Goal: Task Accomplishment & Management: Use online tool/utility

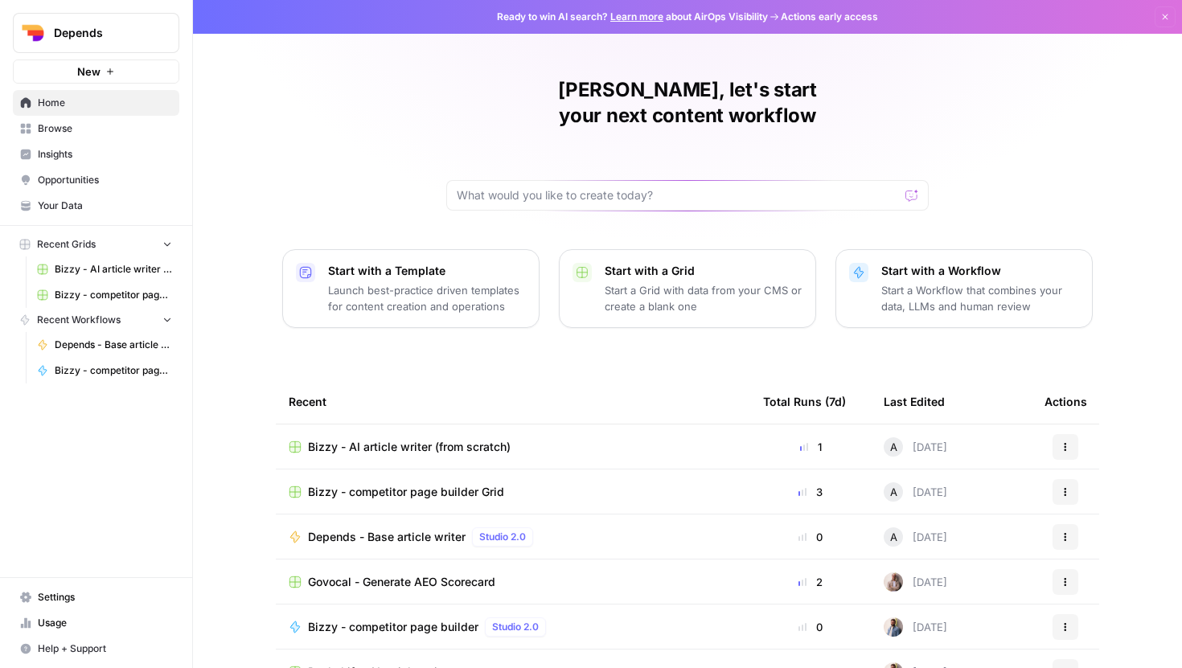
click at [80, 120] on link "Browse" at bounding box center [96, 129] width 166 height 26
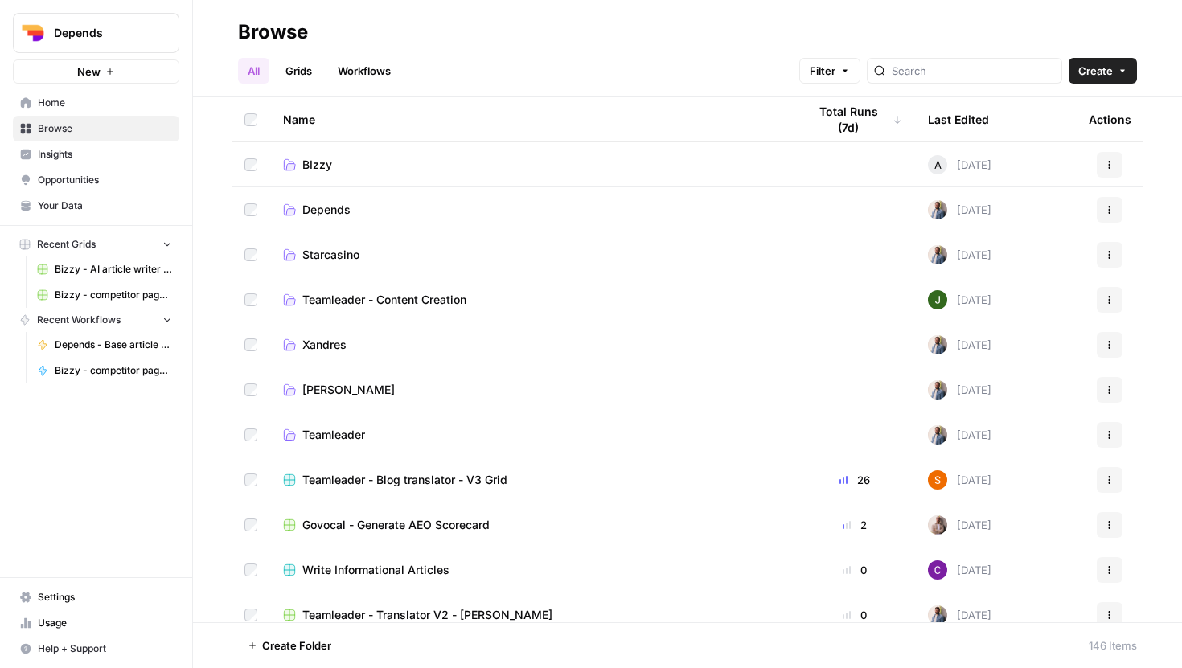
click at [313, 165] on span "BIzzy" at bounding box center [317, 165] width 30 height 16
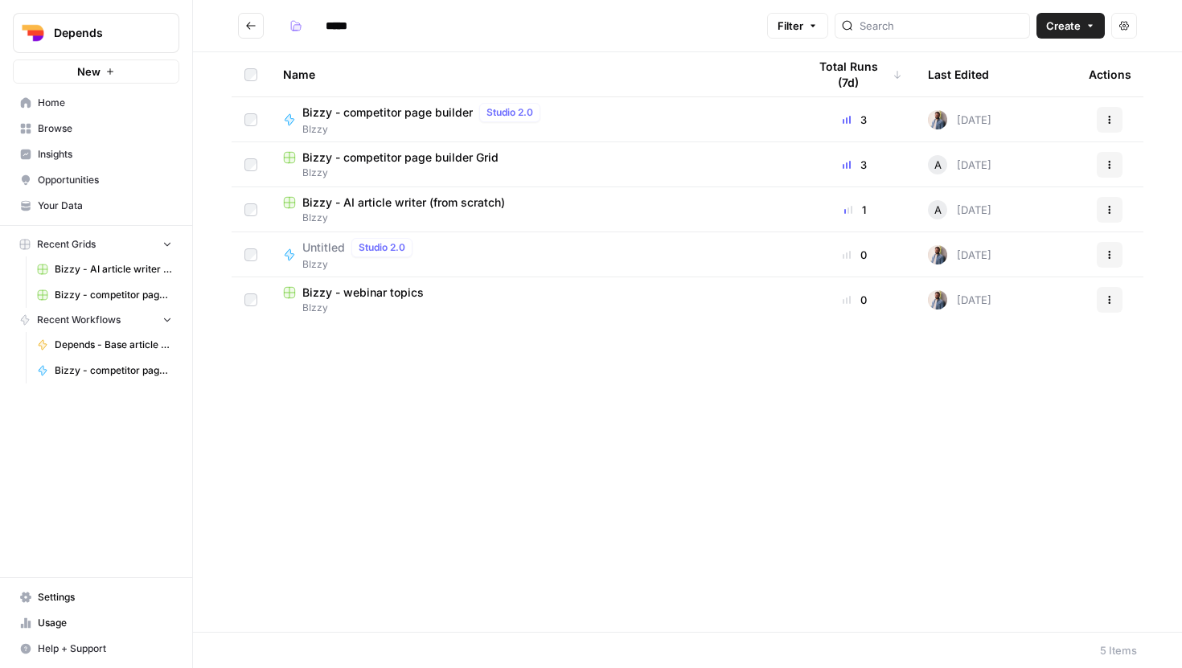
click at [379, 167] on span "BIzzy" at bounding box center [532, 173] width 499 height 14
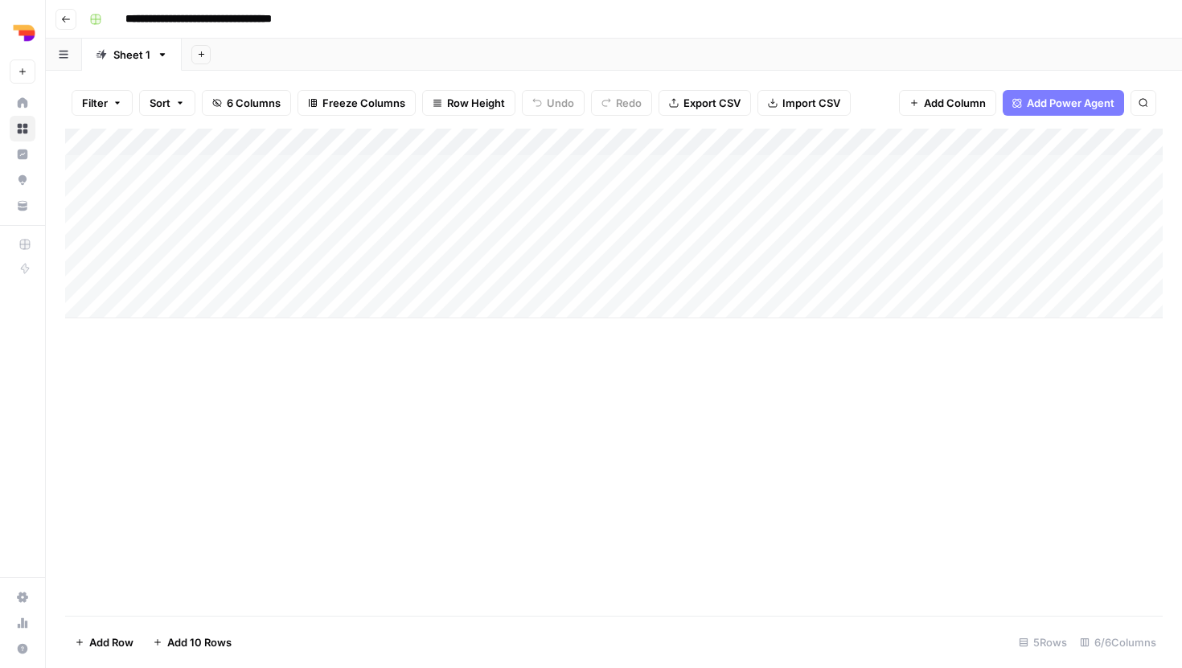
click at [162, 248] on div "Add Column" at bounding box center [614, 224] width 1098 height 190
click at [162, 248] on textarea at bounding box center [249, 251] width 257 height 23
click at [1121, 237] on div "Add Column" at bounding box center [614, 224] width 1098 height 190
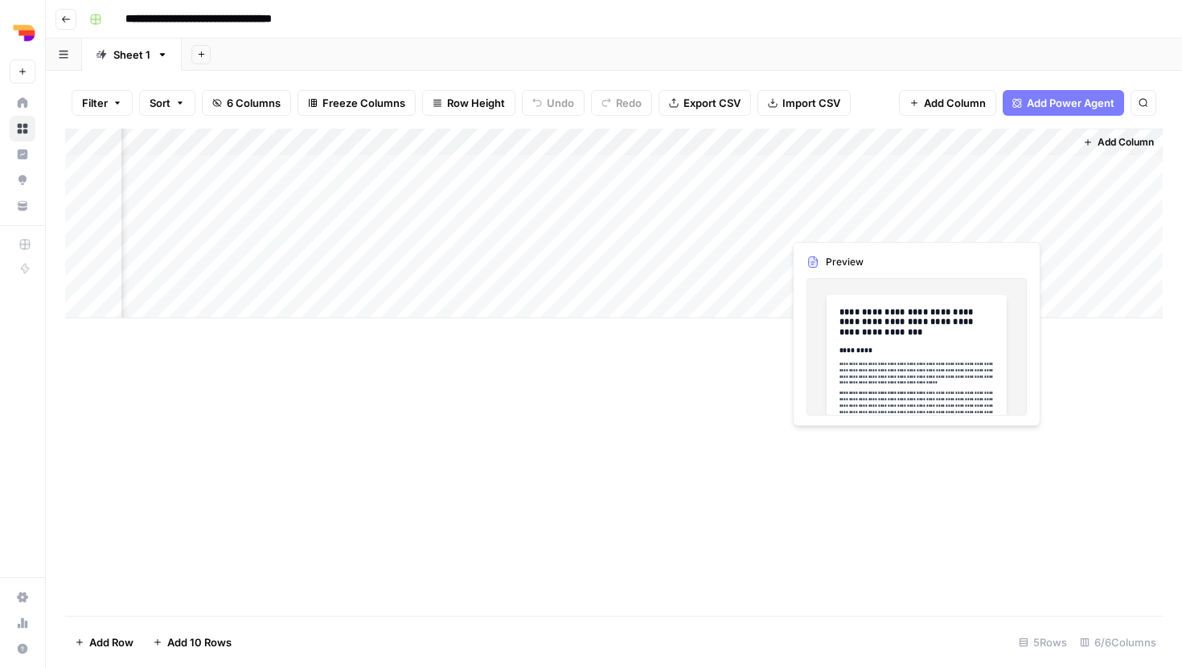
click at [866, 229] on div "Add Column" at bounding box center [614, 224] width 1098 height 190
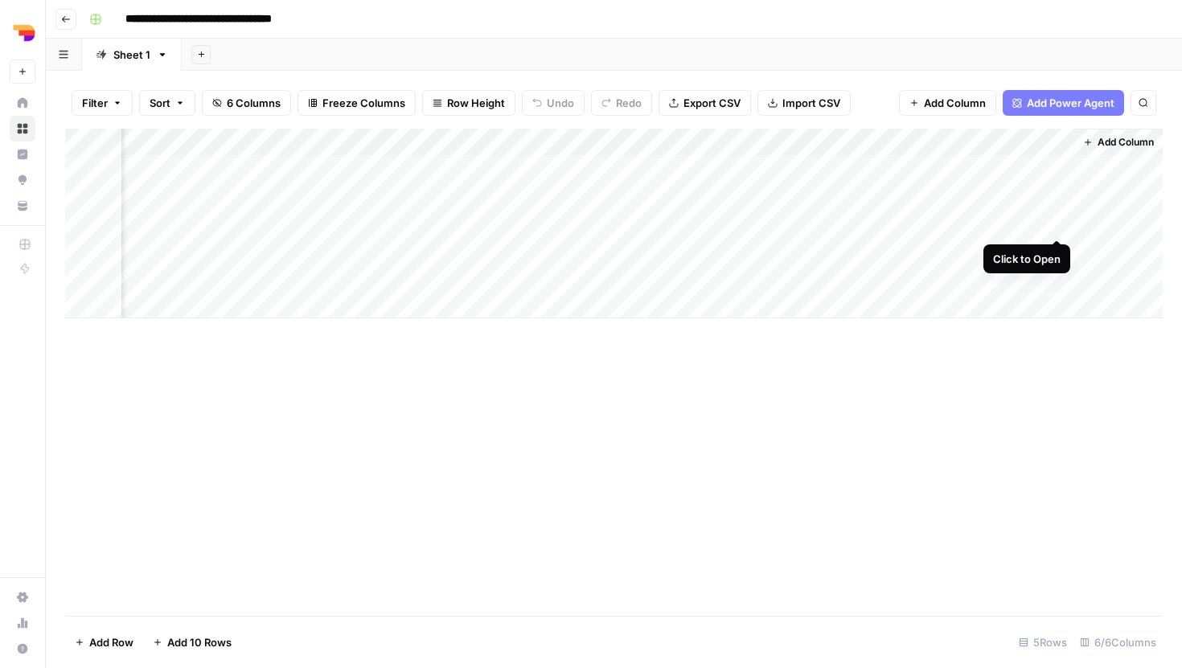
click at [1049, 222] on div "Add Column" at bounding box center [614, 224] width 1098 height 190
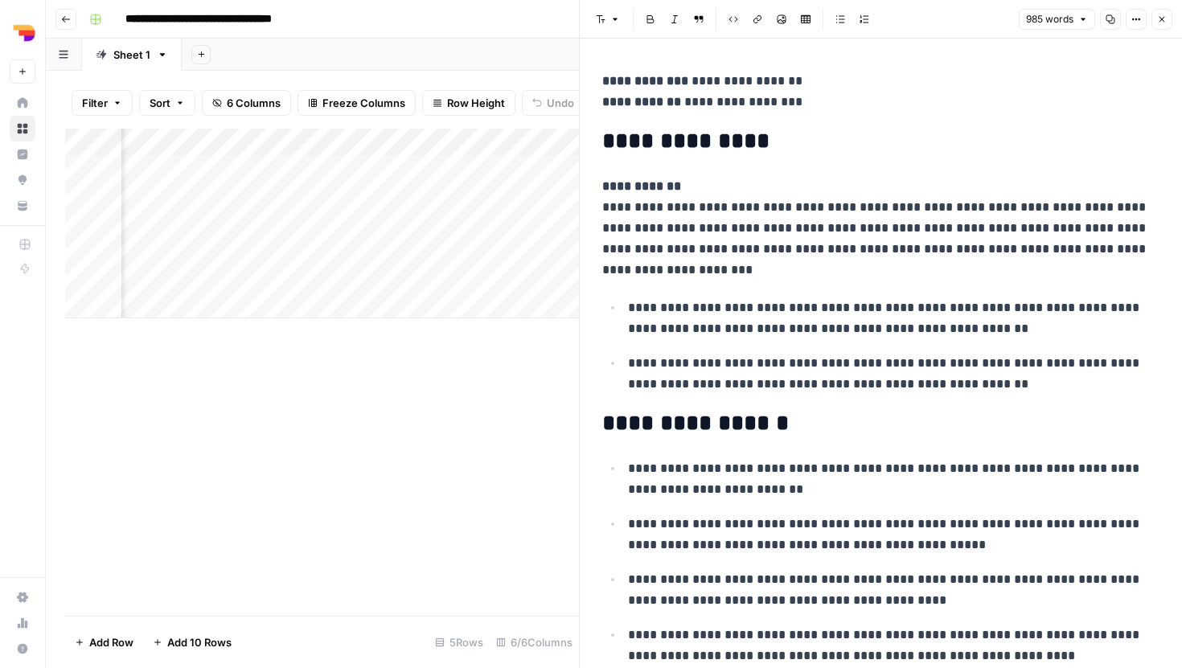
click at [495, 364] on div "Add Column" at bounding box center [322, 372] width 514 height 487
click at [1164, 21] on icon "button" at bounding box center [1162, 19] width 10 height 10
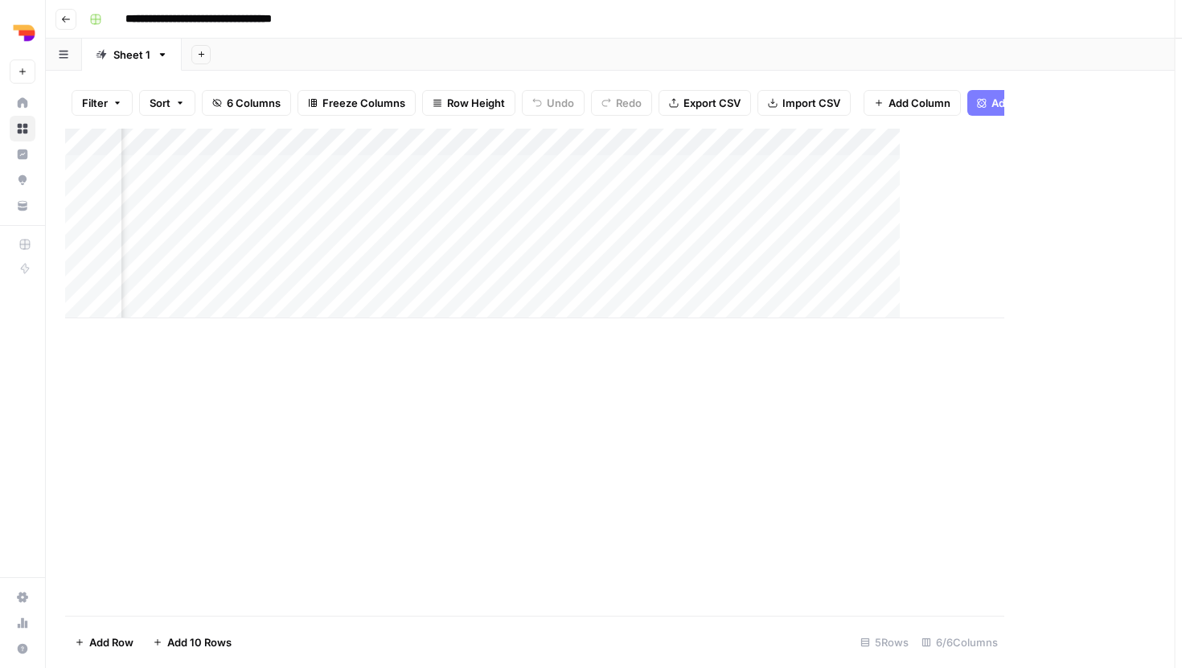
scroll to position [0, 247]
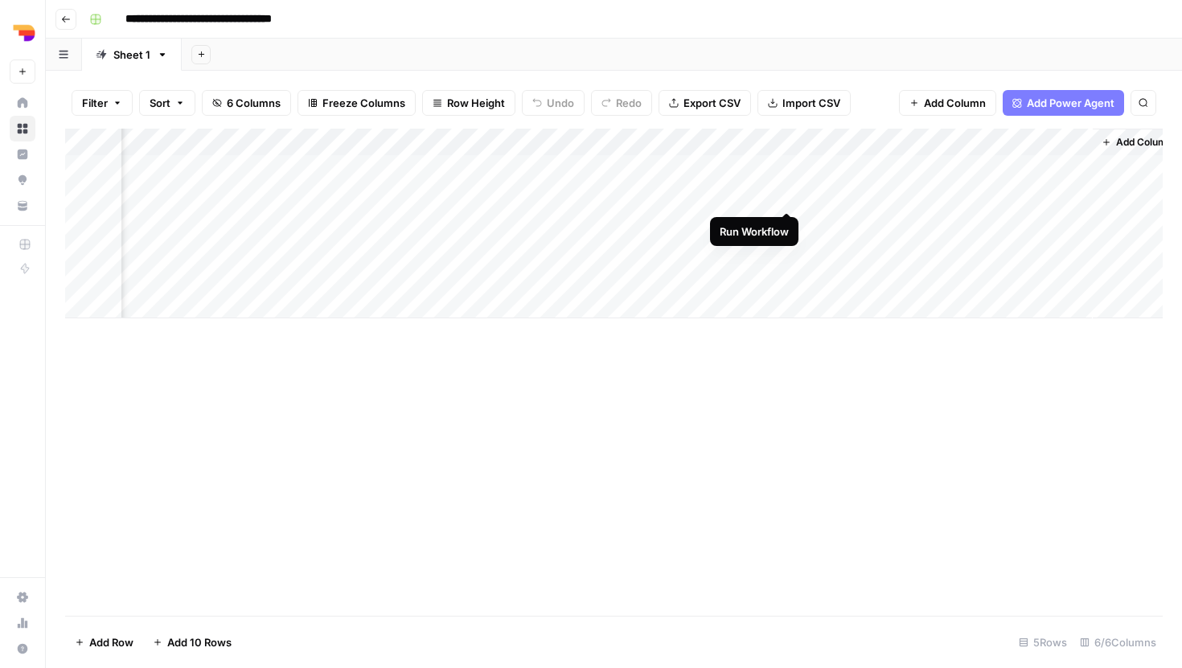
click at [779, 195] on div "Add Column" at bounding box center [614, 224] width 1098 height 190
click at [278, 205] on div "Add Column" at bounding box center [614, 224] width 1098 height 190
click at [1055, 220] on div "Add Column" at bounding box center [614, 224] width 1098 height 190
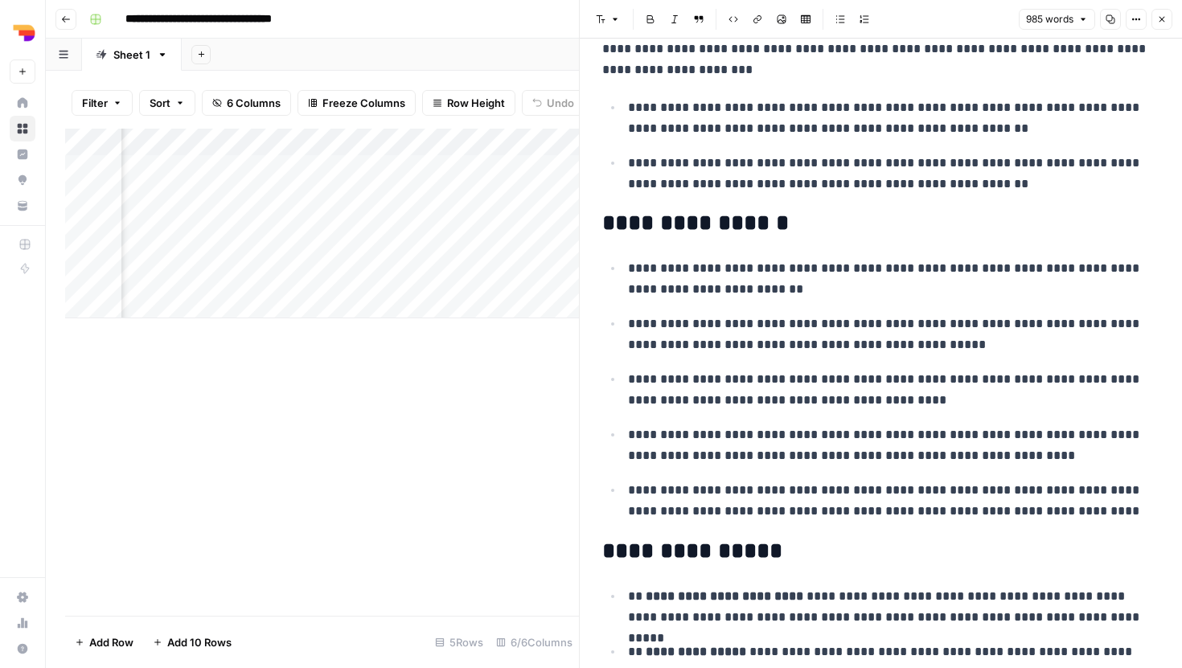
scroll to position [215, 0]
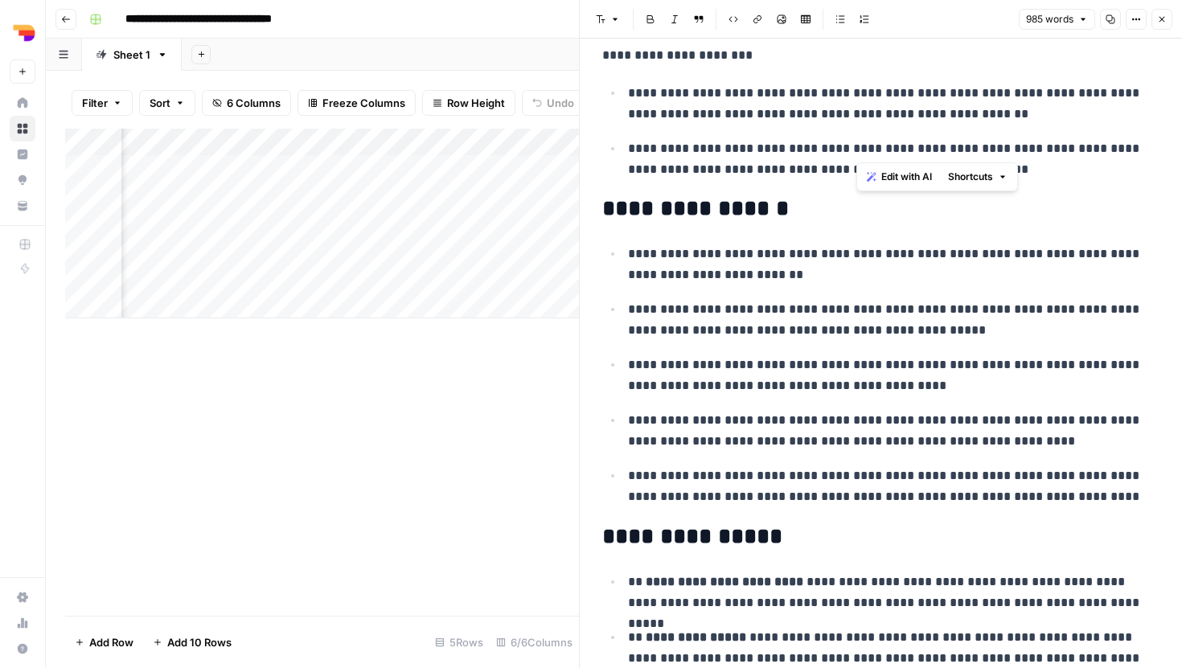
drag, startPoint x: 856, startPoint y: 145, endPoint x: 1002, endPoint y: 145, distance: 146.3
click at [1002, 145] on p "**********" at bounding box center [893, 159] width 531 height 42
click at [846, 155] on p "**********" at bounding box center [893, 159] width 531 height 42
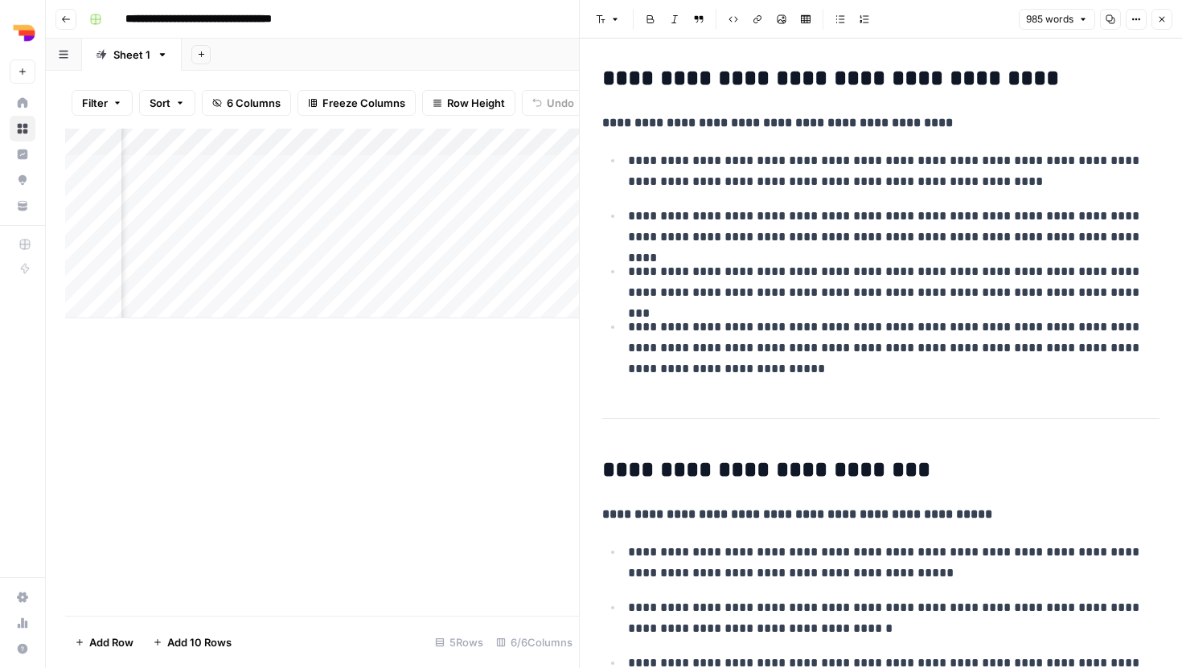
scroll to position [1847, 0]
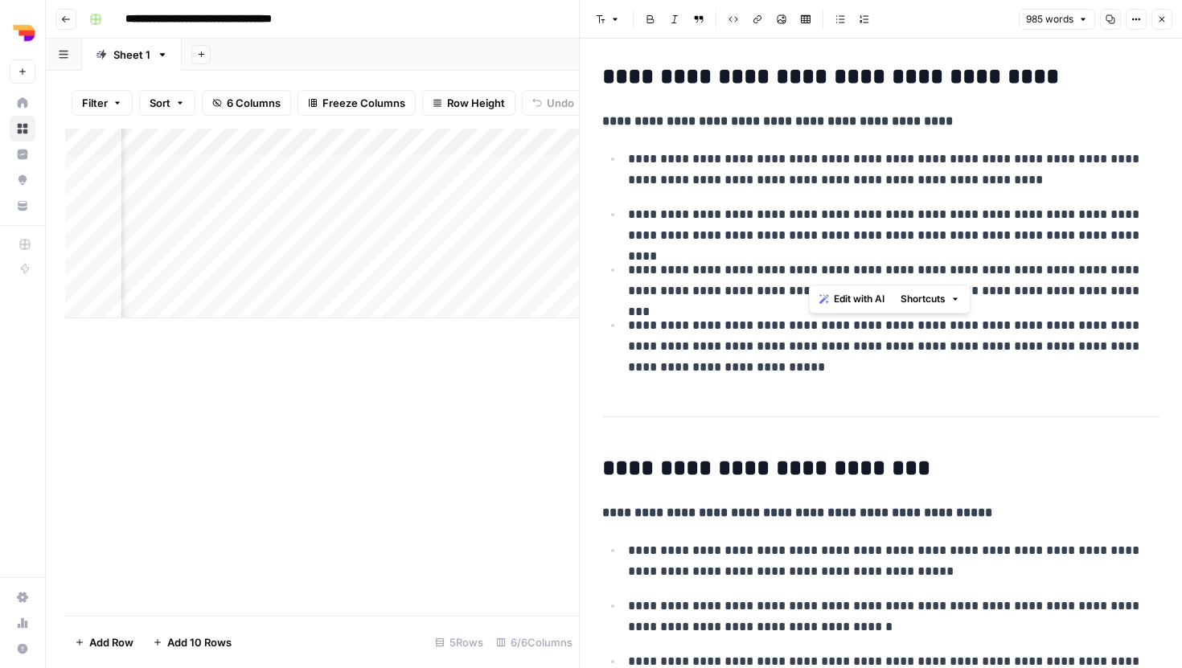
drag, startPoint x: 834, startPoint y: 159, endPoint x: 811, endPoint y: 267, distance: 110.2
click at [811, 267] on ul "**********" at bounding box center [880, 263] width 557 height 230
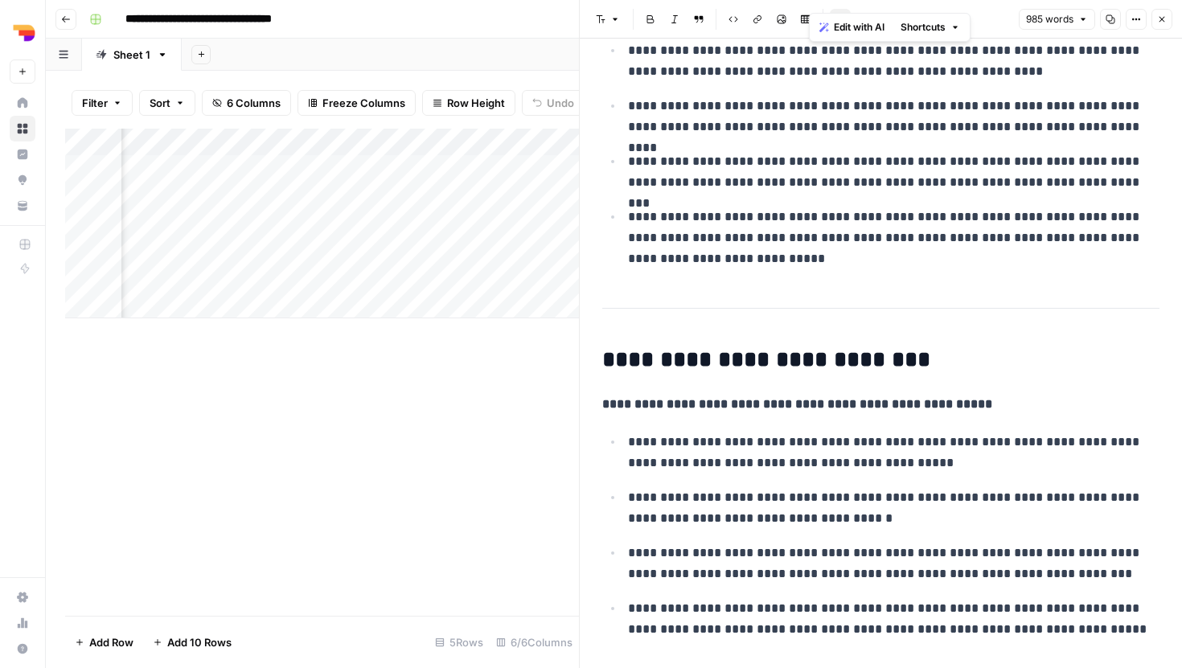
scroll to position [1907, 0]
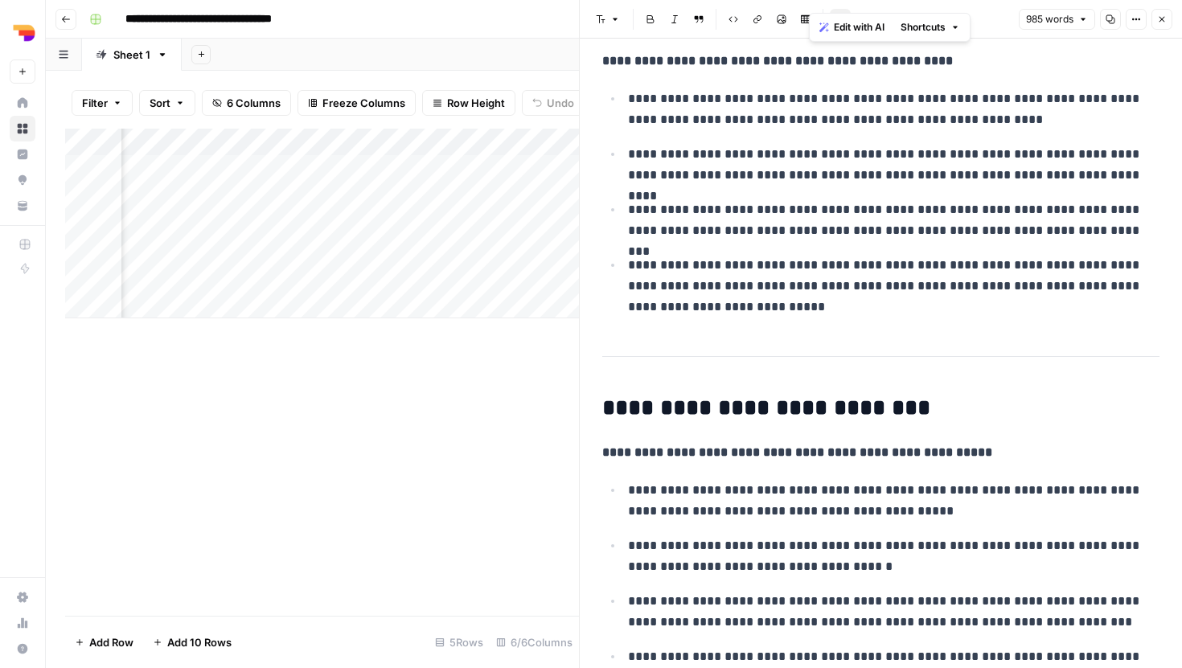
click at [870, 146] on p "**********" at bounding box center [893, 165] width 531 height 42
drag, startPoint x: 819, startPoint y: 314, endPoint x: 840, endPoint y: 166, distance: 149.4
click at [840, 166] on ul "**********" at bounding box center [880, 203] width 557 height 230
click at [840, 166] on p "**********" at bounding box center [893, 165] width 531 height 42
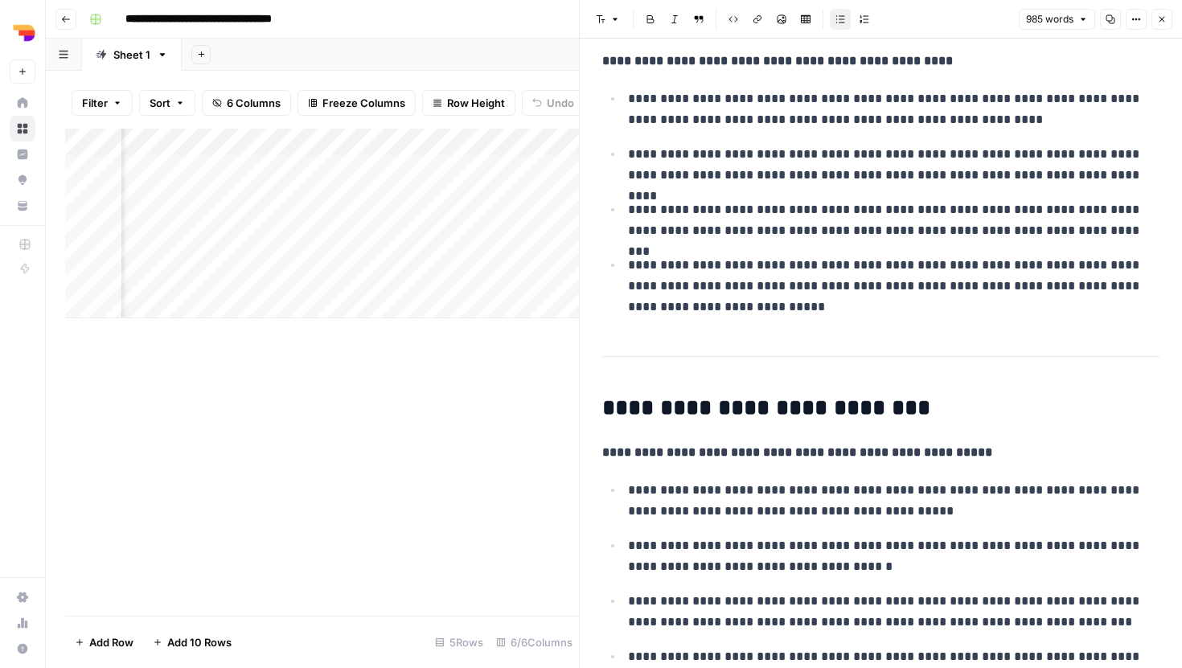
click at [1155, 18] on button "Close" at bounding box center [1161, 19] width 21 height 21
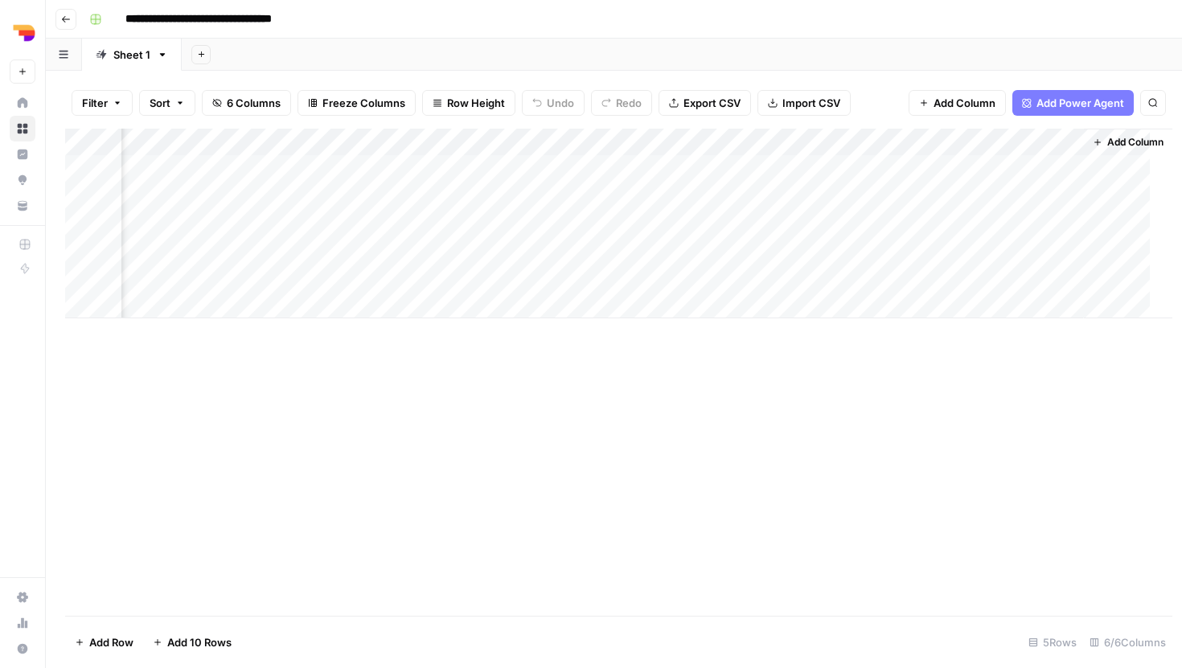
scroll to position [0, 247]
click at [776, 445] on div "Add Column" at bounding box center [614, 372] width 1098 height 487
click at [602, 197] on div "Add Column" at bounding box center [614, 224] width 1098 height 190
click at [626, 197] on div "Add Column" at bounding box center [614, 224] width 1098 height 190
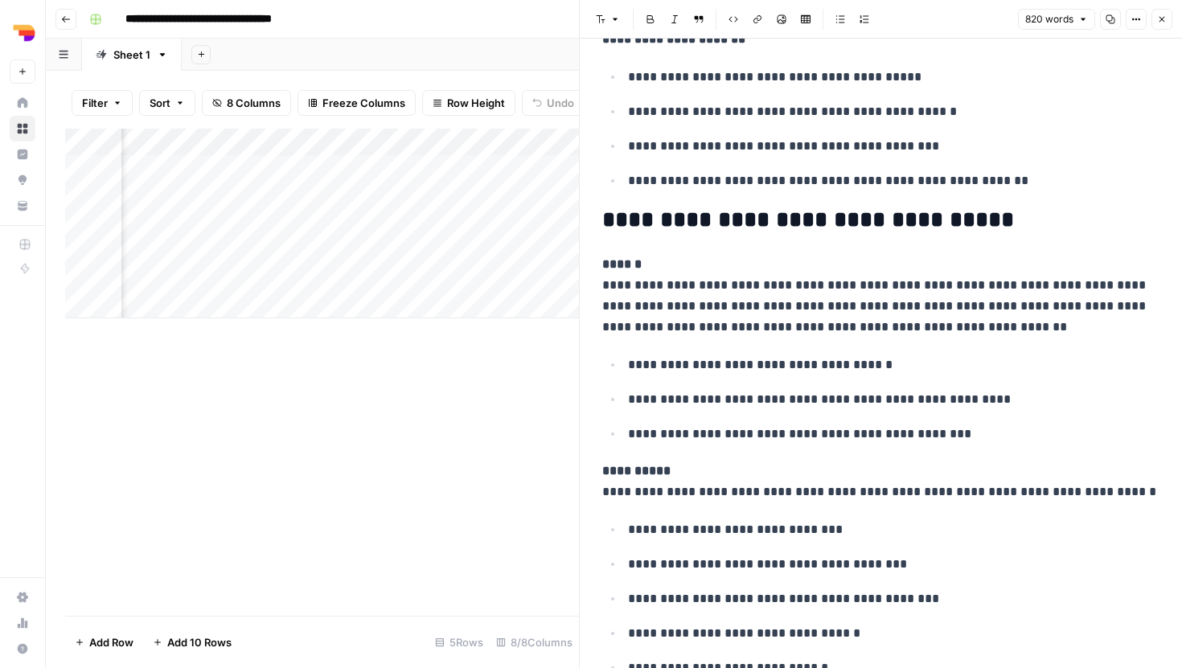
scroll to position [536, 0]
click at [444, 166] on div "Add Column" at bounding box center [322, 224] width 514 height 190
click at [477, 363] on div "Add Column" at bounding box center [322, 372] width 514 height 487
click at [1155, 21] on button "Close" at bounding box center [1161, 19] width 21 height 21
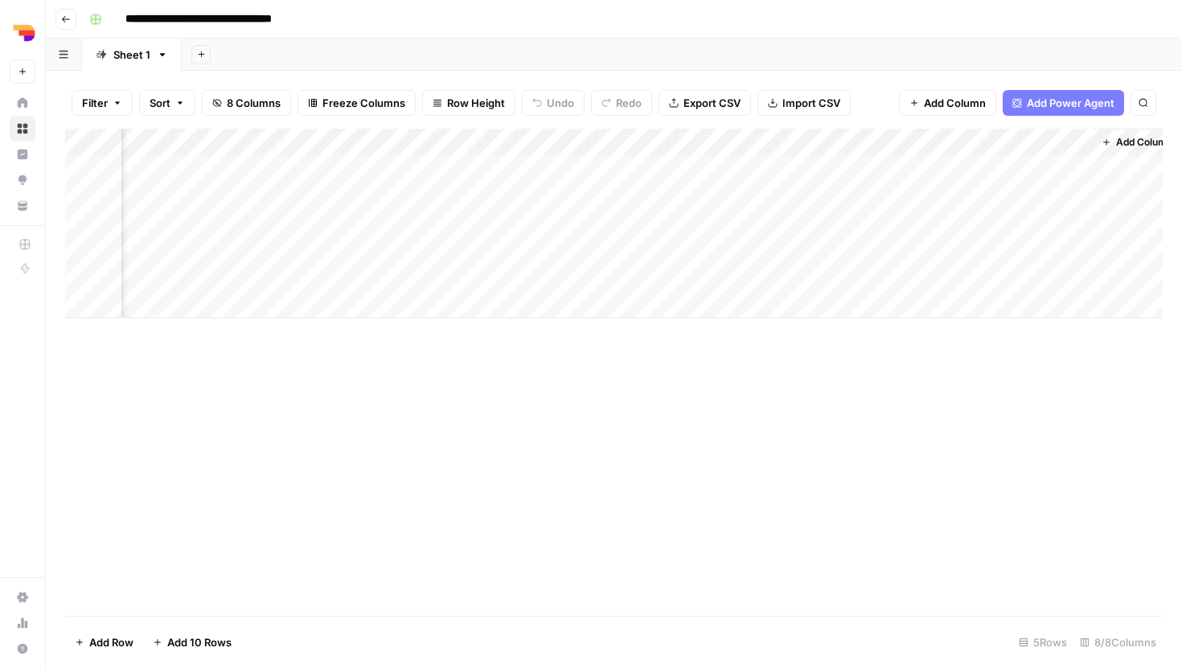
scroll to position [0, 556]
click at [875, 193] on div "Add Column" at bounding box center [614, 224] width 1098 height 190
click at [911, 195] on div "Add Column" at bounding box center [614, 224] width 1098 height 190
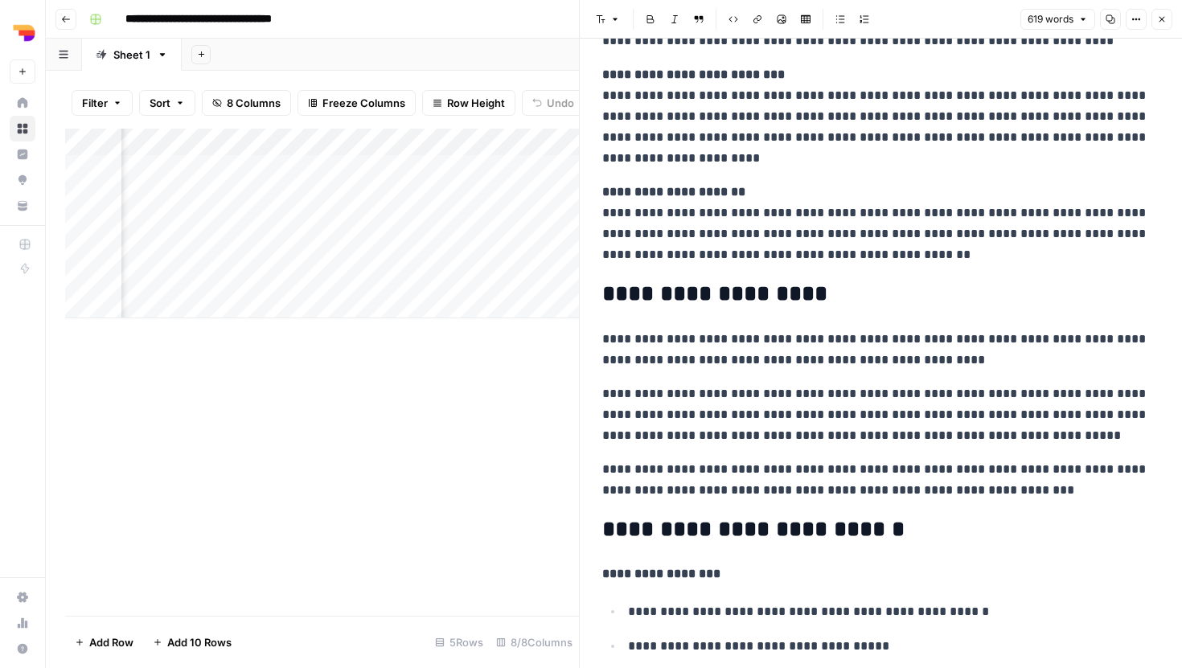
scroll to position [634, 0]
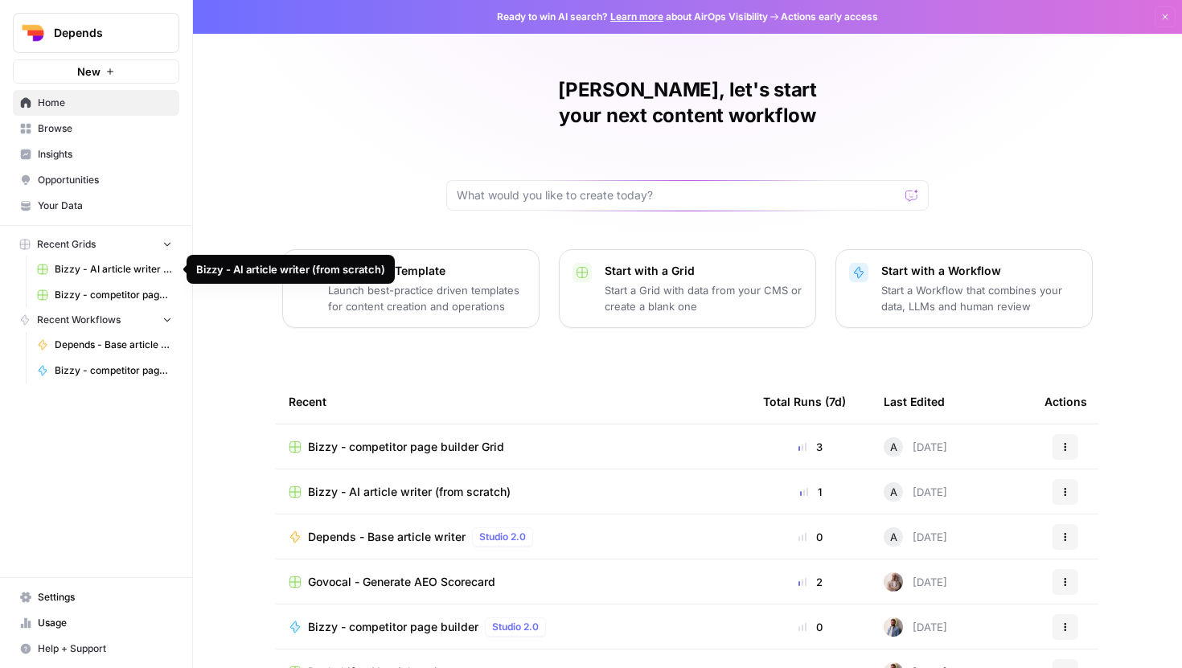
click at [125, 295] on span "Bizzy - competitor page builder Grid" at bounding box center [113, 295] width 117 height 14
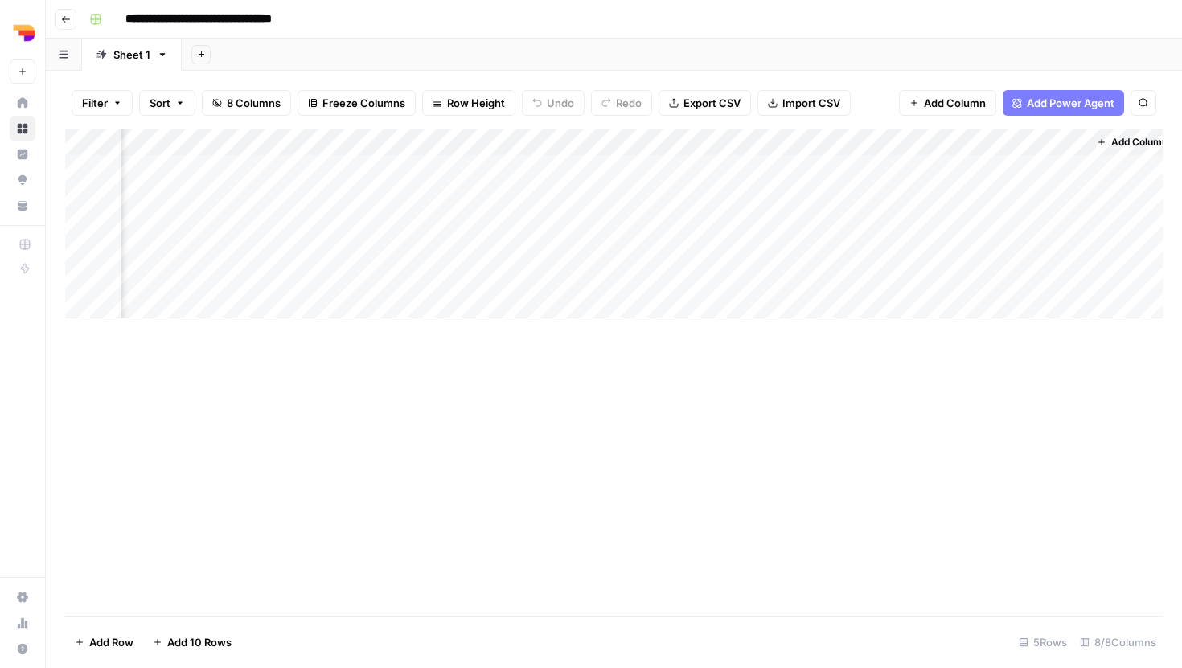
scroll to position [0, 556]
click at [888, 191] on div "Add Column" at bounding box center [614, 224] width 1098 height 190
click at [913, 195] on div "Add Column" at bounding box center [614, 224] width 1098 height 190
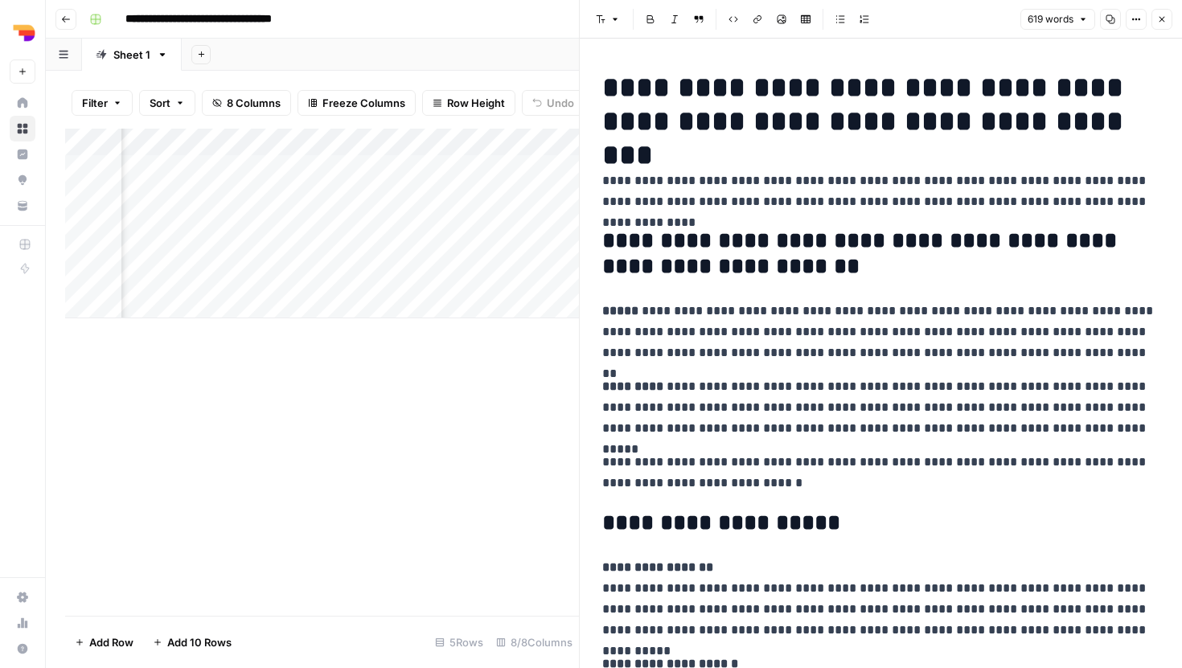
click at [401, 513] on div "Add Column" at bounding box center [322, 372] width 514 height 487
click at [1159, 21] on icon "button" at bounding box center [1162, 19] width 10 height 10
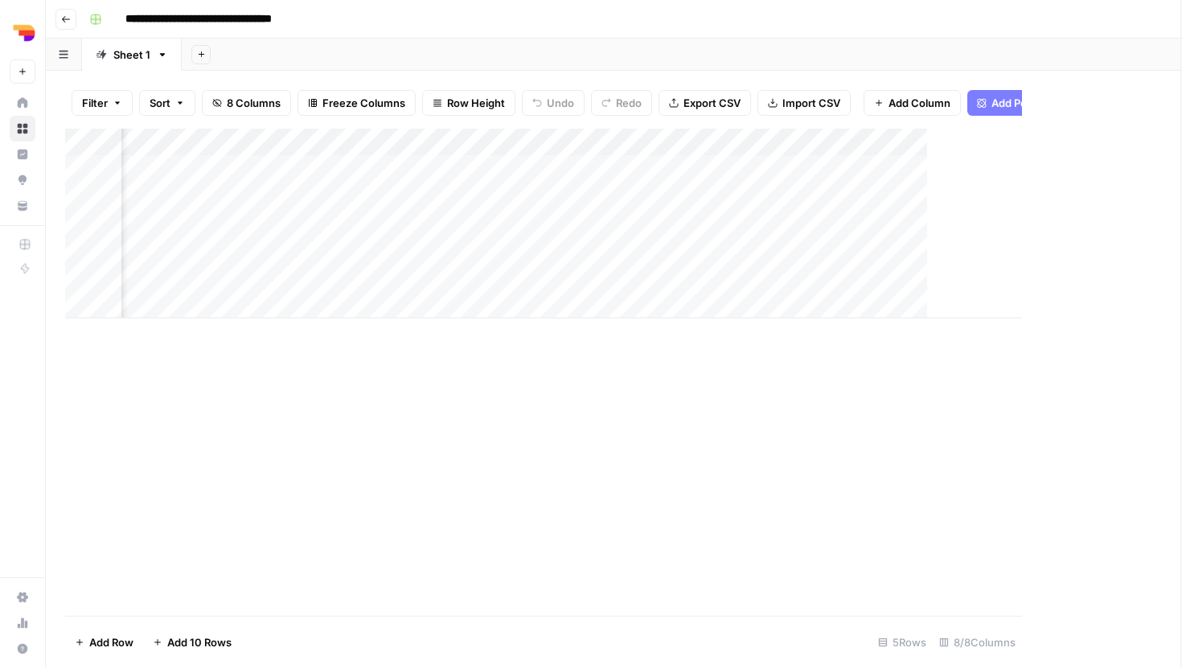
scroll to position [0, 536]
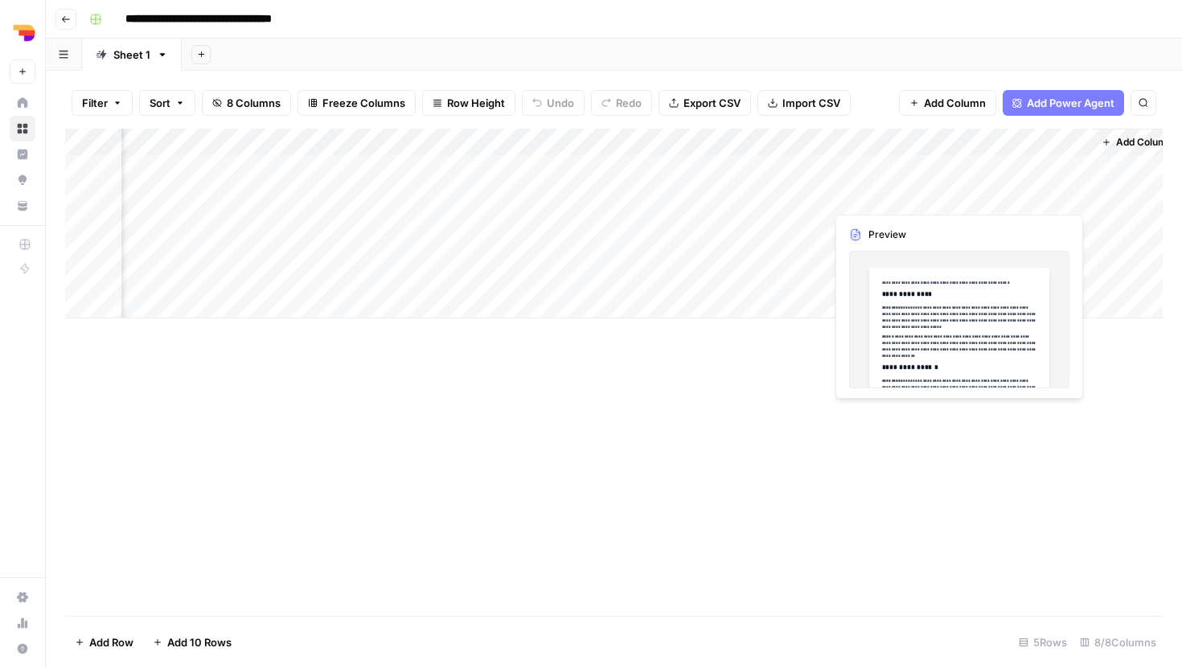
click at [1052, 196] on div "Add Column" at bounding box center [614, 224] width 1098 height 190
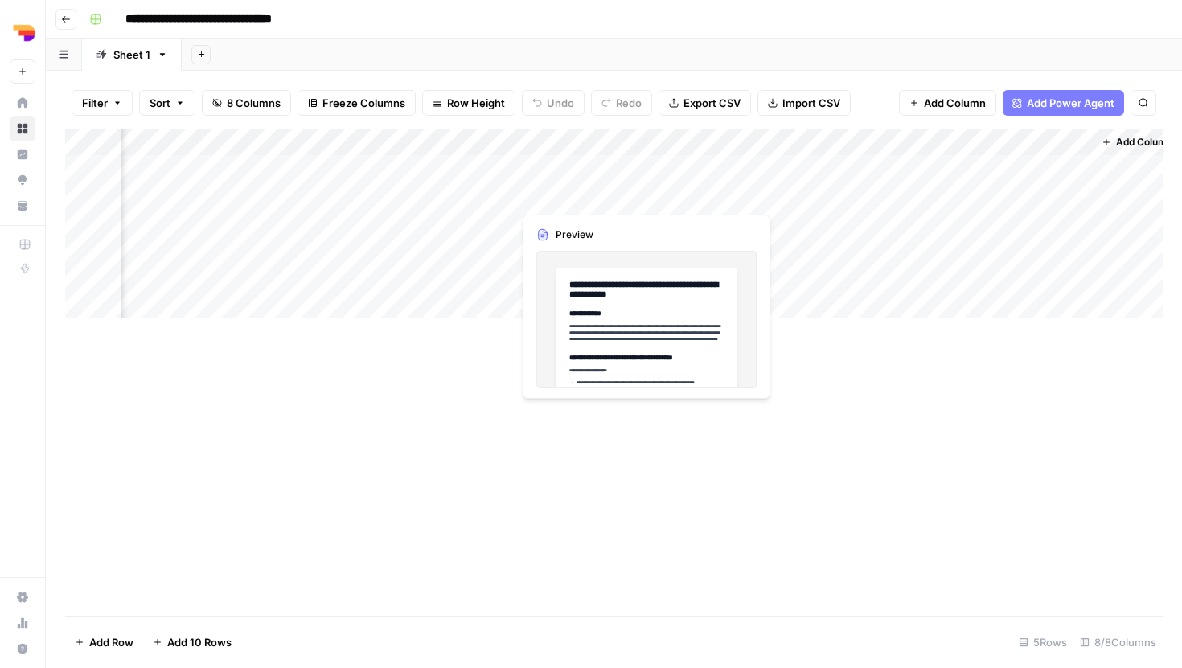
click at [600, 192] on div "Add Column" at bounding box center [614, 224] width 1098 height 190
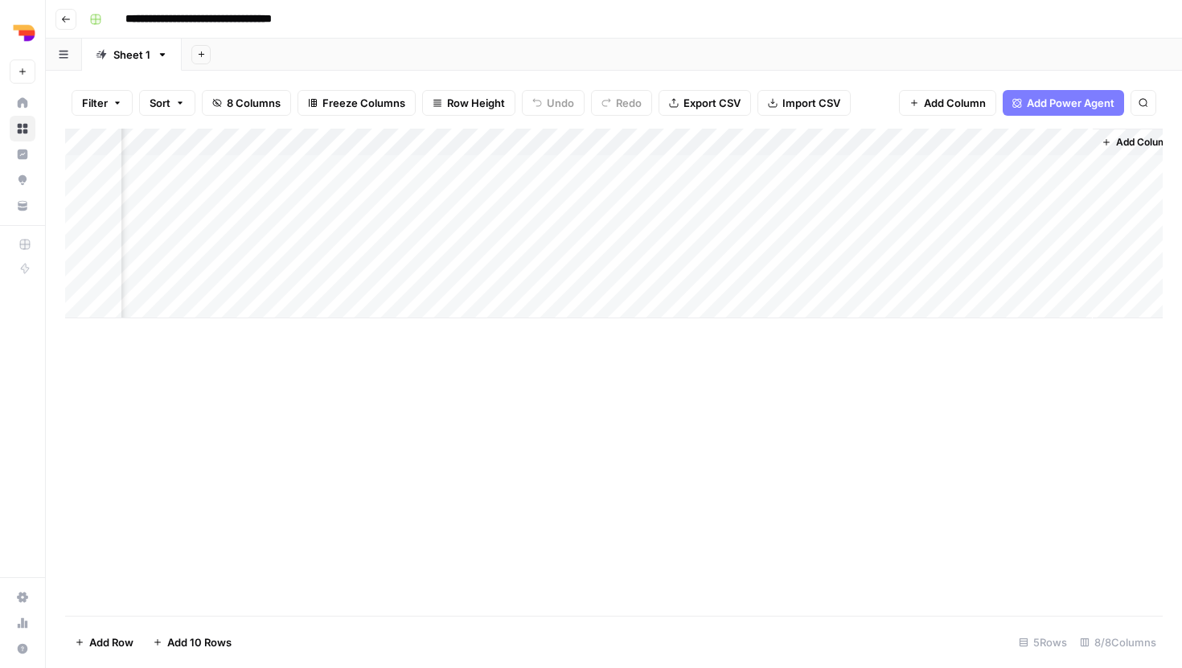
click at [642, 193] on div "Add Column" at bounding box center [614, 224] width 1098 height 190
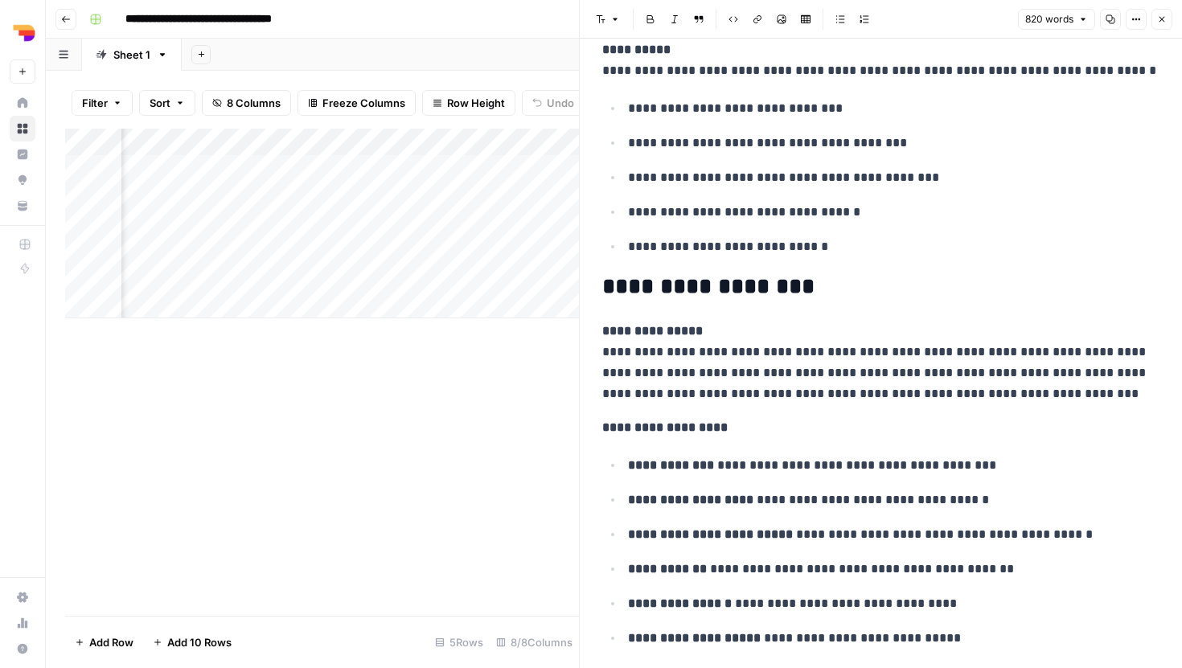
scroll to position [1056, 0]
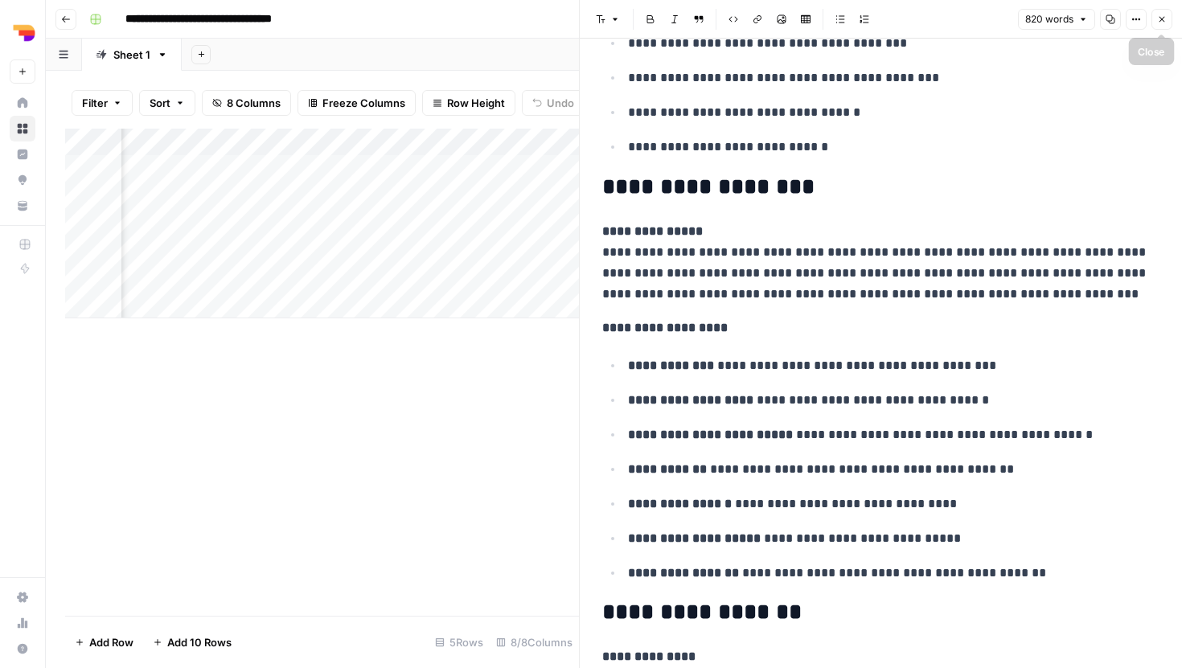
click at [1158, 20] on icon "button" at bounding box center [1162, 19] width 10 height 10
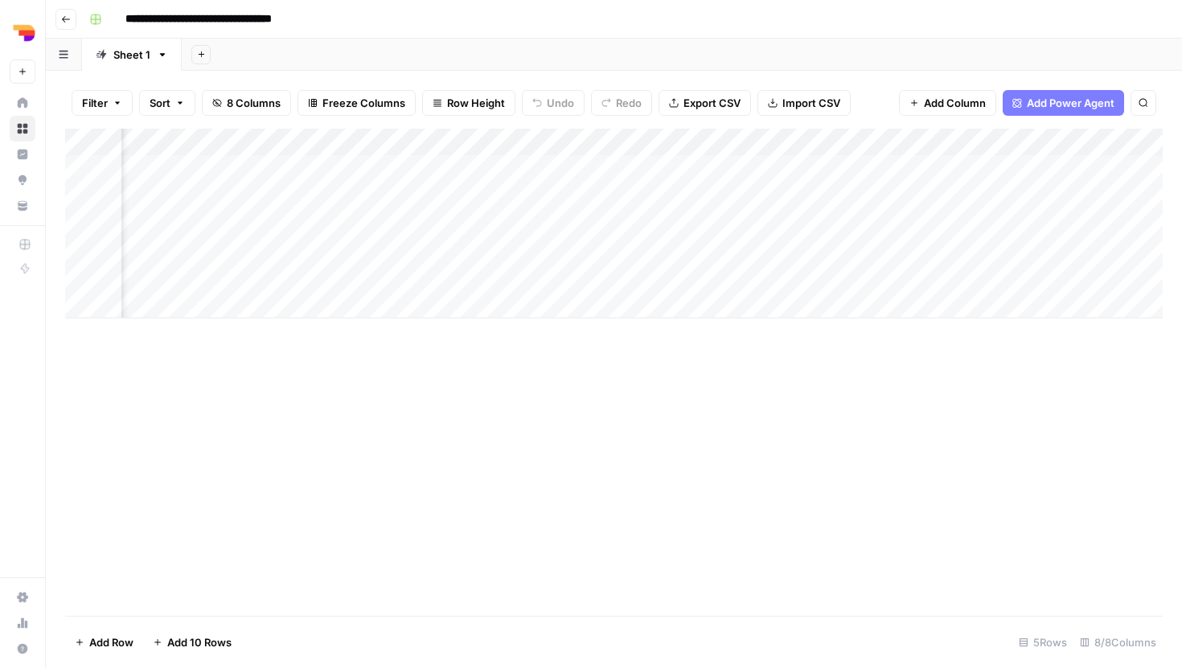
scroll to position [0, 419]
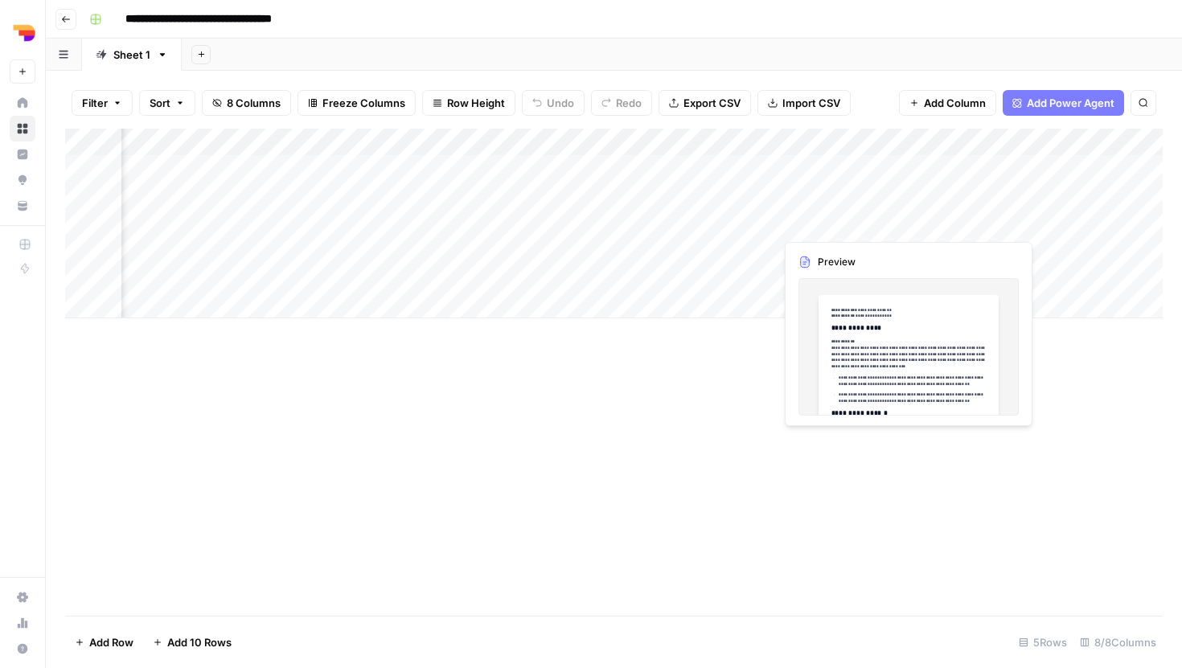
click at [870, 218] on div "Add Column" at bounding box center [614, 224] width 1098 height 190
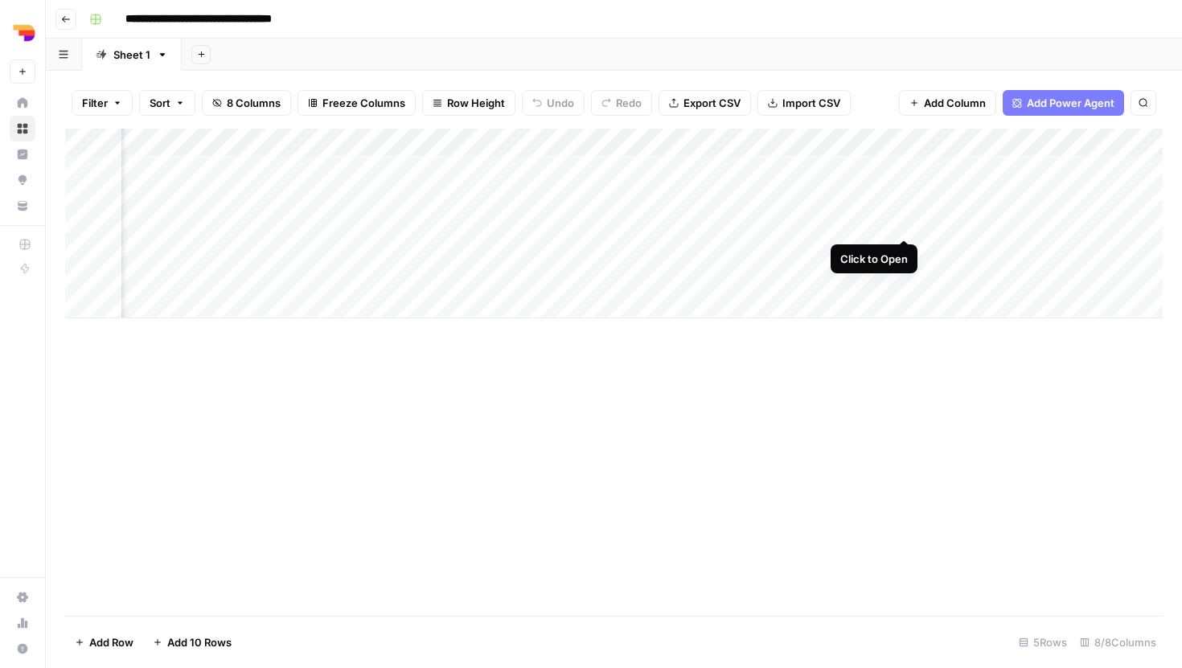
click at [904, 220] on div "Add Column" at bounding box center [614, 224] width 1098 height 190
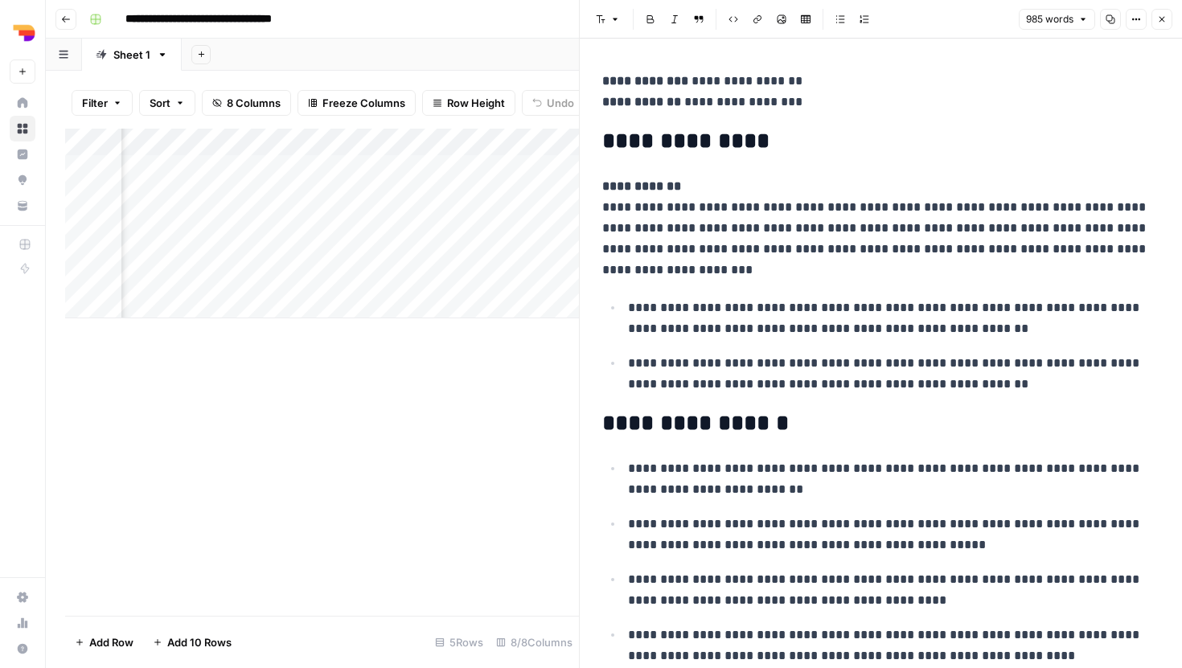
click at [1159, 22] on icon "button" at bounding box center [1162, 19] width 10 height 10
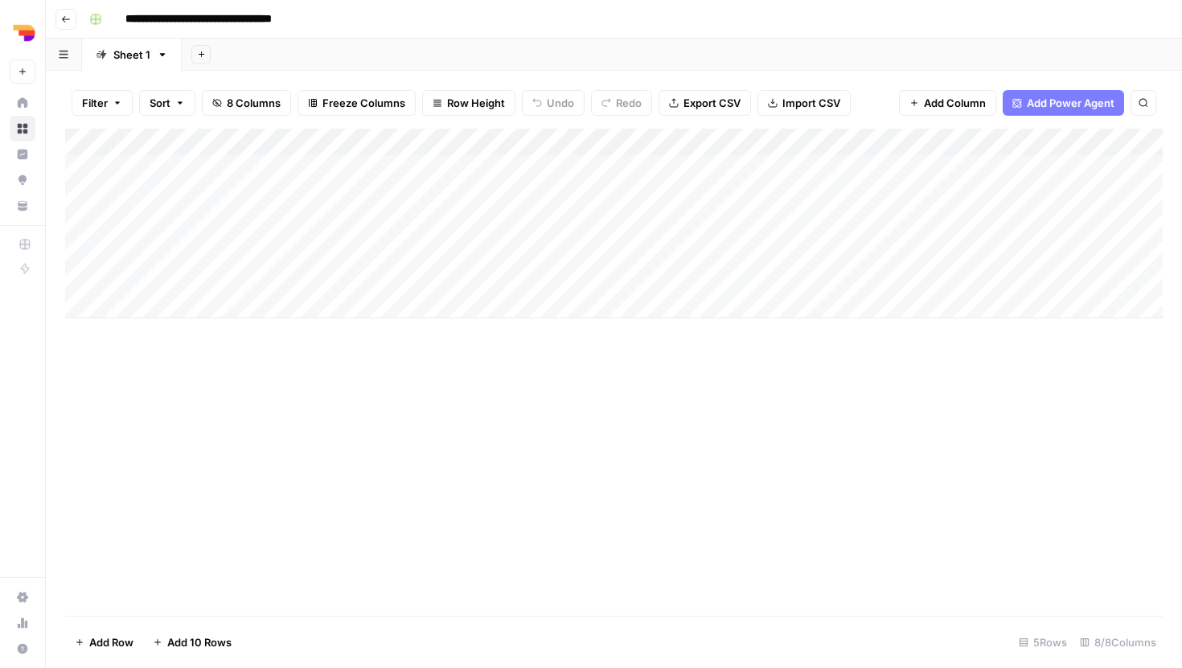
scroll to position [0, 26]
